Goal: Task Accomplishment & Management: Use online tool/utility

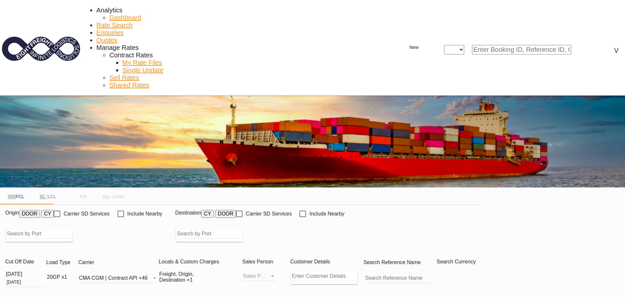
type input "[GEOGRAPHIC_DATA], [GEOGRAPHIC_DATA]"
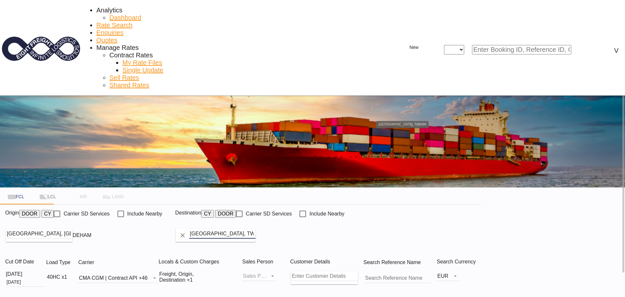
click at [256, 229] on input "[GEOGRAPHIC_DATA], TWKHH" at bounding box center [222, 234] width 66 height 10
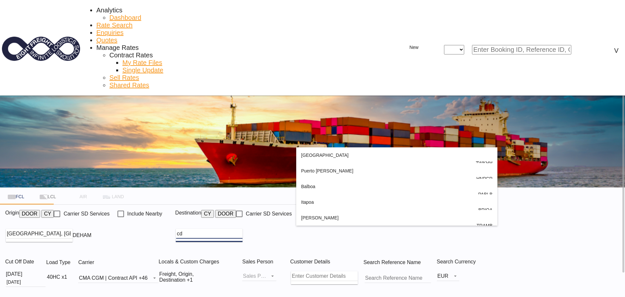
type input "c"
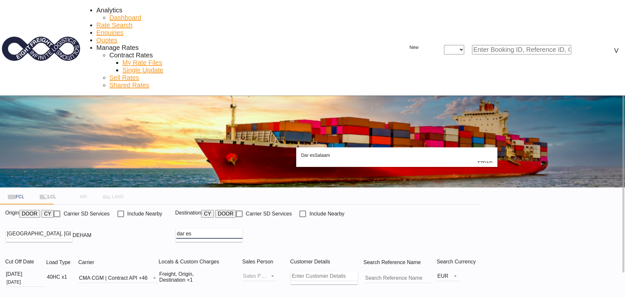
click at [309, 154] on div "[GEOGRAPHIC_DATA] [GEOGRAPHIC_DATA], [GEOGRAPHIC_DATA] TZDAR" at bounding box center [397, 162] width 192 height 31
type input "[GEOGRAPHIC_DATA], TZDAR"
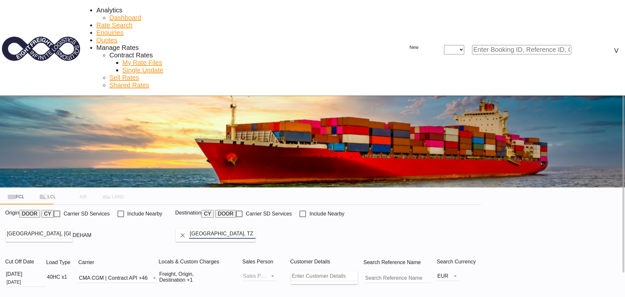
type input "DEHAM to TZDAR / [DATE]"
